Goal: Information Seeking & Learning: Find specific page/section

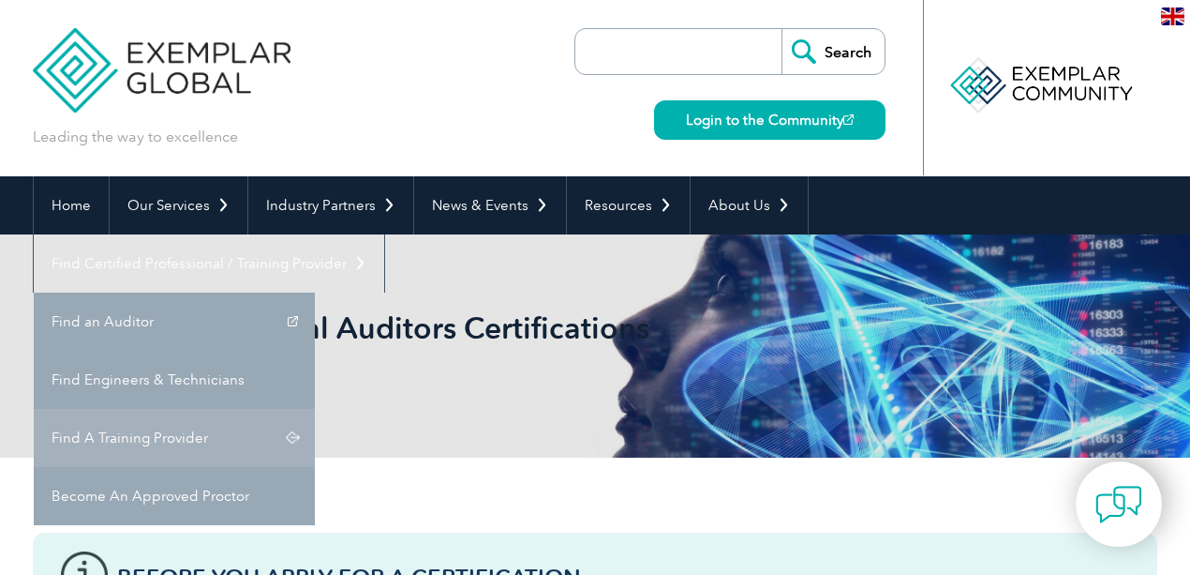
click at [315, 409] on link "Find A Training Provider" at bounding box center [174, 438] width 281 height 58
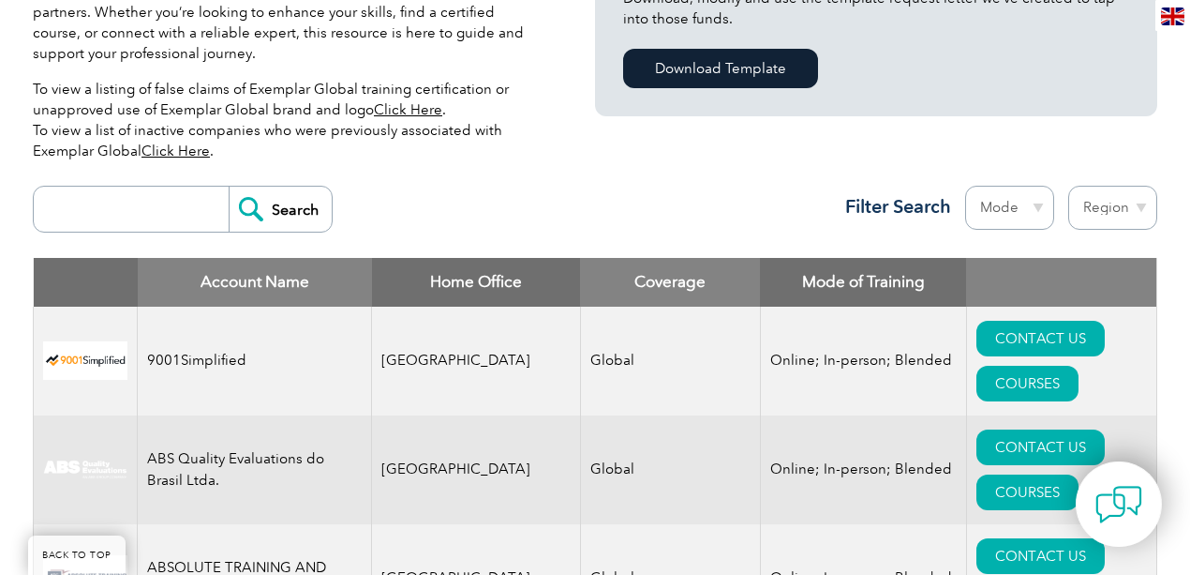
scroll to position [562, 0]
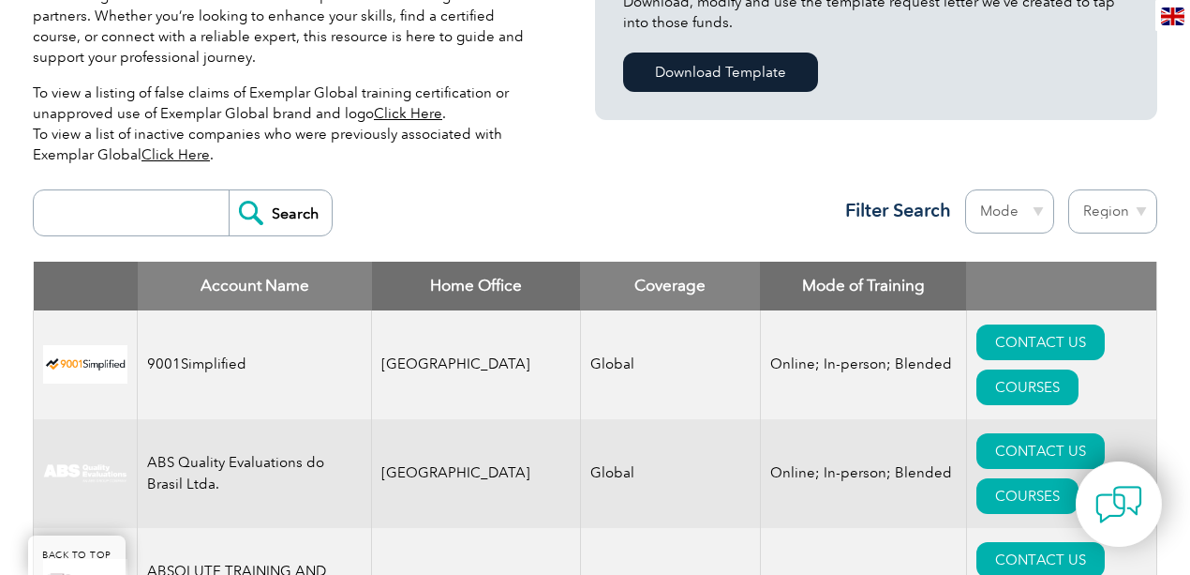
click at [1104, 217] on select "Region [GEOGRAPHIC_DATA] [GEOGRAPHIC_DATA] [GEOGRAPHIC_DATA] [GEOGRAPHIC_DATA] …" at bounding box center [1113, 211] width 89 height 44
select select "[GEOGRAPHIC_DATA]"
click at [1069, 189] on select "Region [GEOGRAPHIC_DATA] [GEOGRAPHIC_DATA] [GEOGRAPHIC_DATA] [GEOGRAPHIC_DATA] …" at bounding box center [1113, 211] width 89 height 44
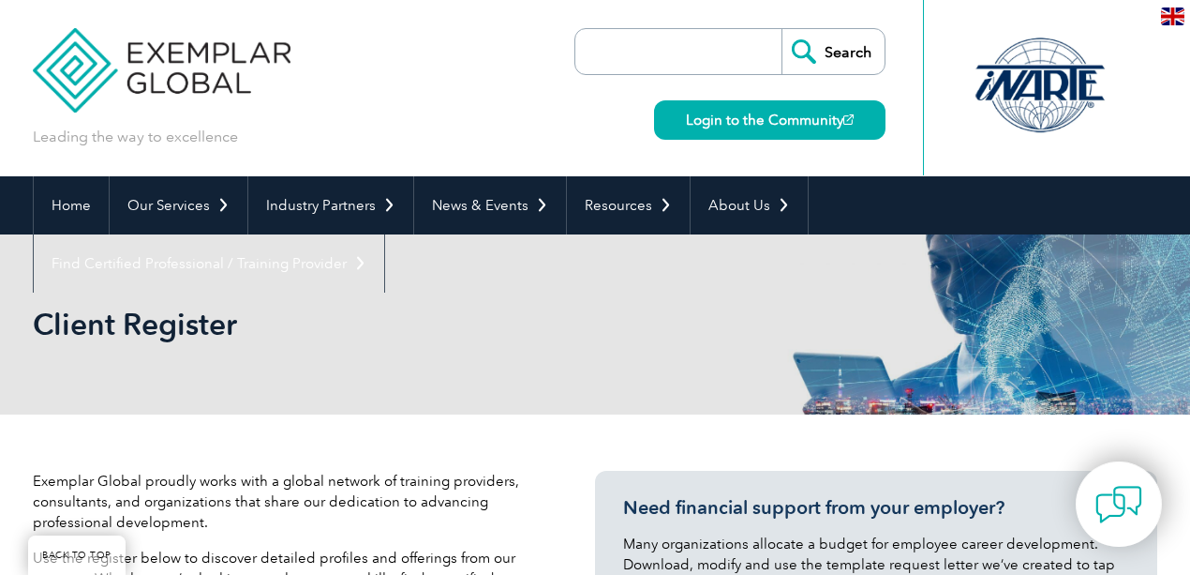
select select "[GEOGRAPHIC_DATA]"
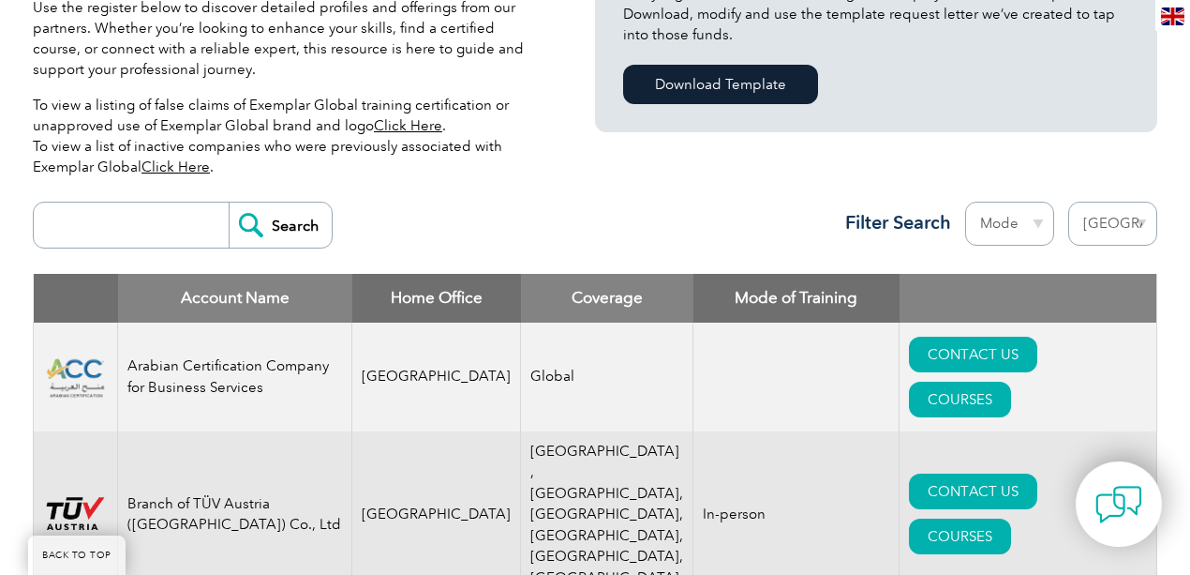
scroll to position [546, 0]
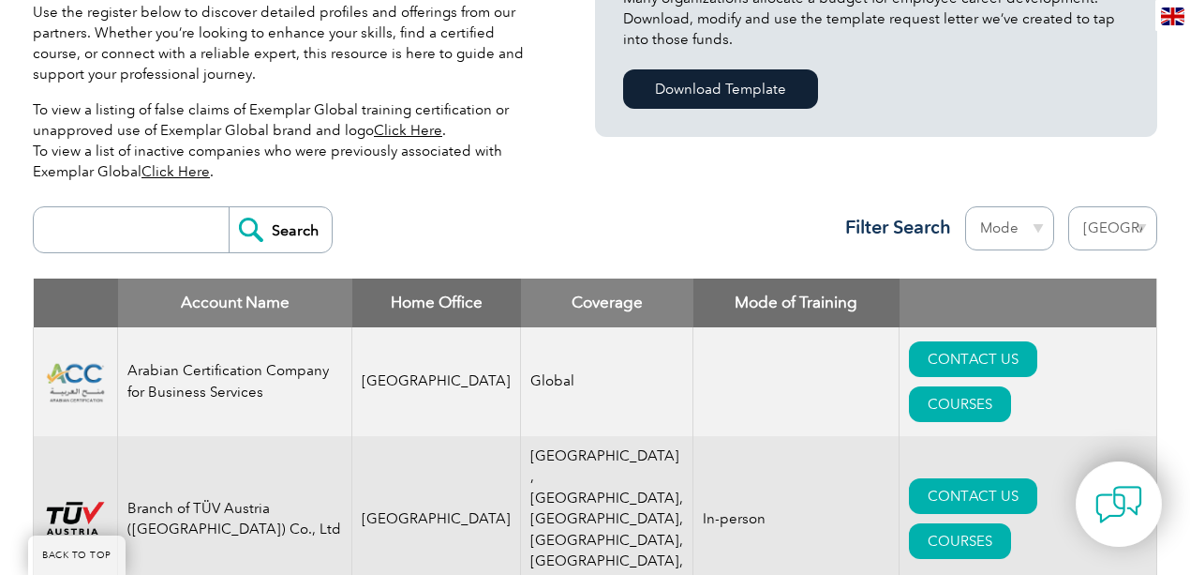
click at [122, 257] on div "Search Region Australia Bahrain Bangladesh Brazil Canada Colombia Dominican Rep…" at bounding box center [595, 238] width 1125 height 82
click at [127, 244] on input "search" at bounding box center [136, 229] width 186 height 45
type input "itti"
click at [229, 207] on input "Search" at bounding box center [280, 229] width 103 height 45
